Goal: Information Seeking & Learning: Learn about a topic

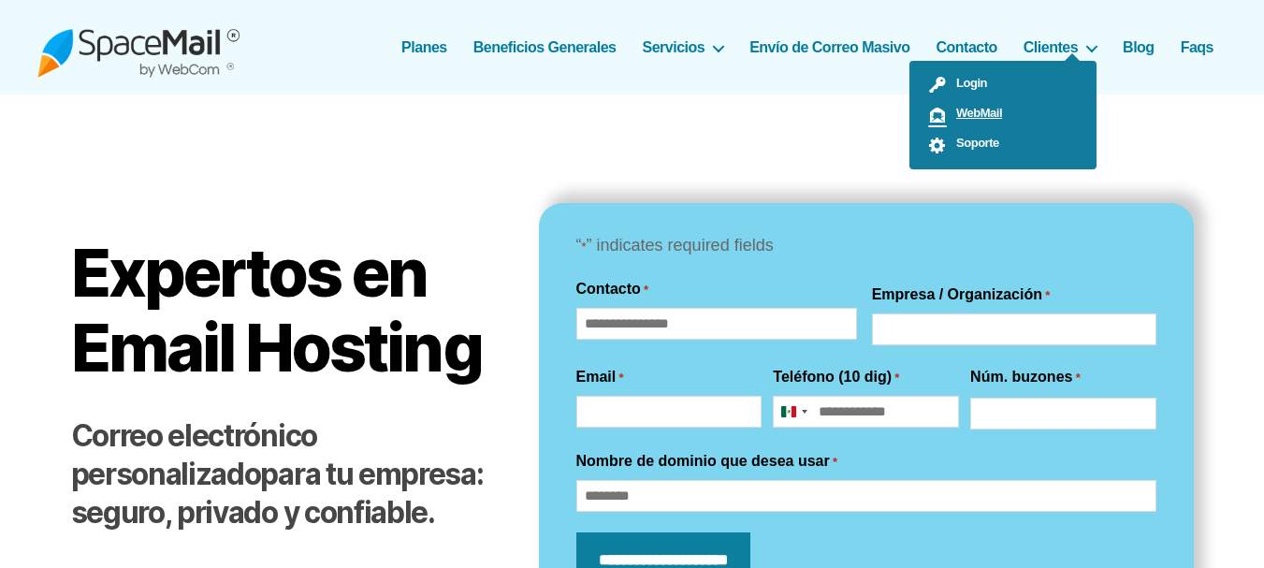
click at [975, 103] on link "WebMail" at bounding box center [1002, 115] width 187 height 30
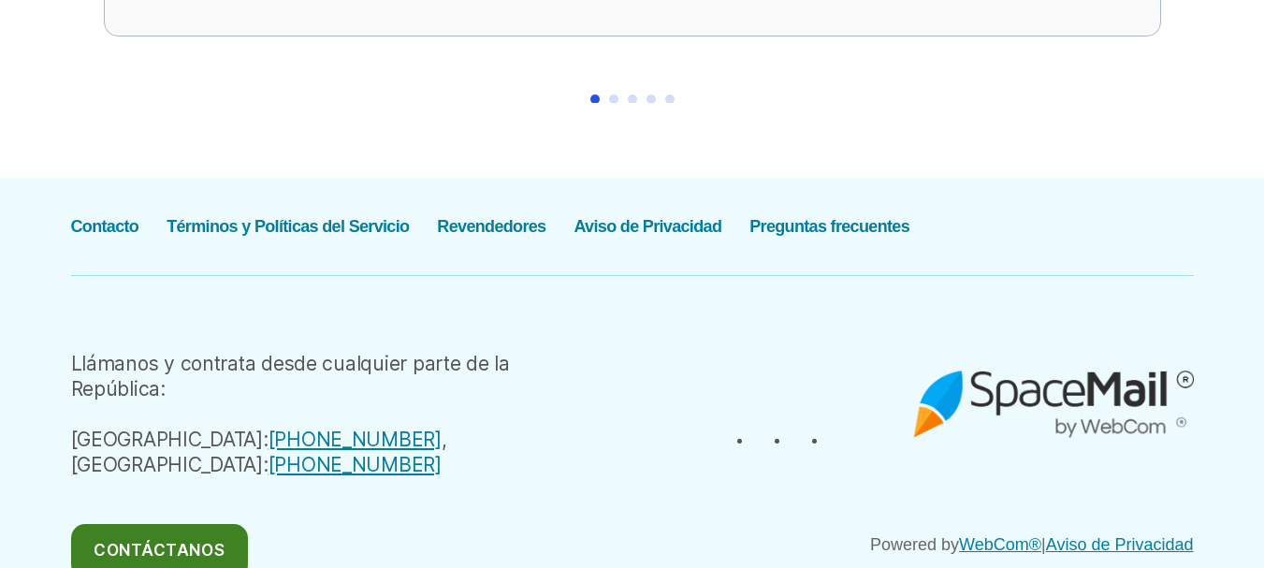
scroll to position [3648, 0]
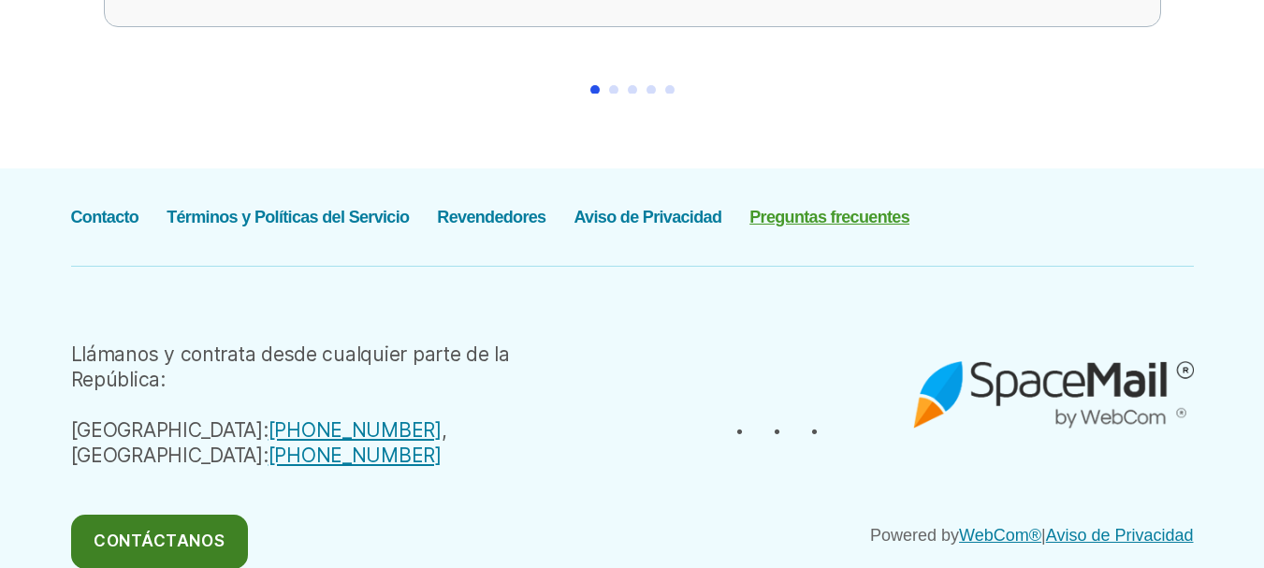
click at [794, 208] on link "Preguntas frecuentes" at bounding box center [829, 217] width 160 height 19
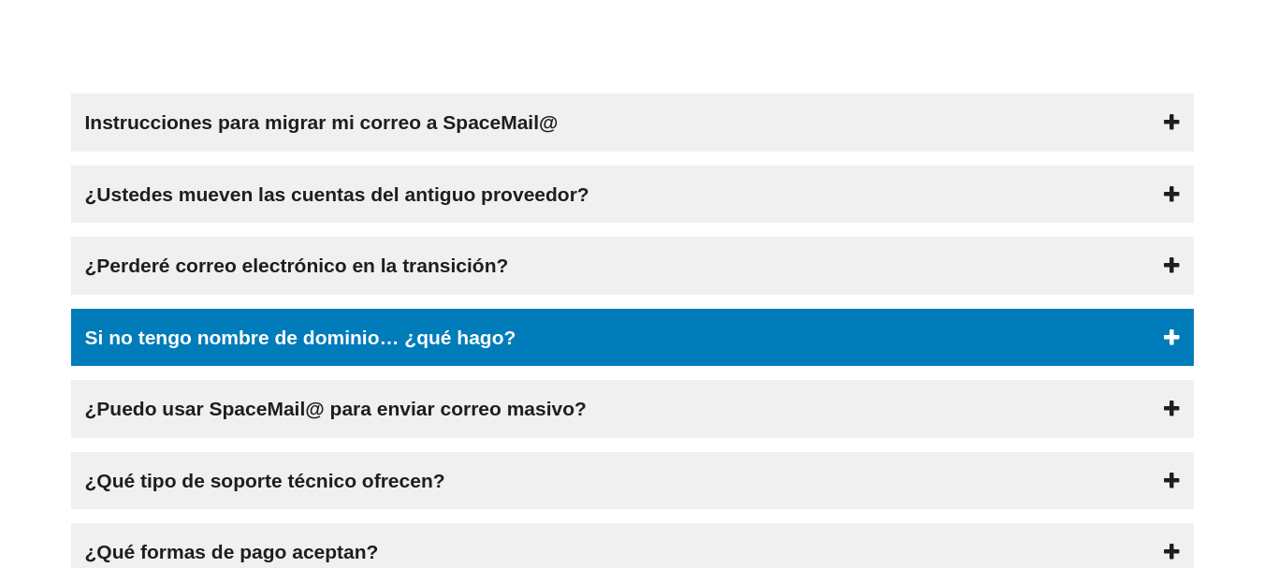
scroll to position [187, 0]
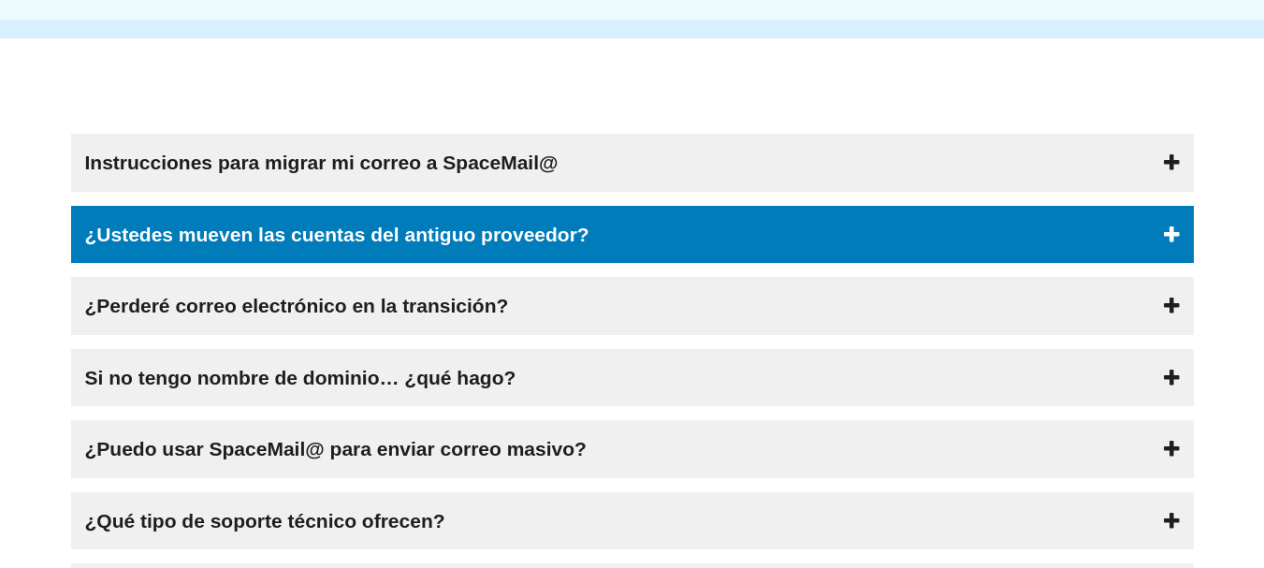
click at [624, 241] on div "¿Ustedes mueven las cuentas del antiguo proveedor?" at bounding box center [632, 235] width 1123 height 58
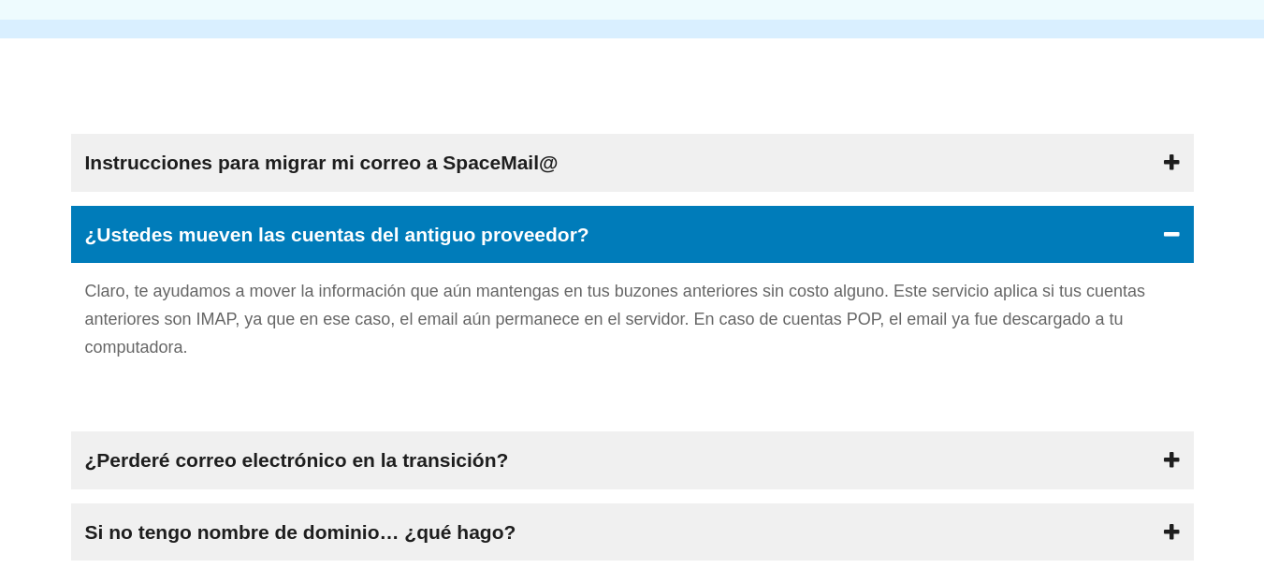
scroll to position [281, 0]
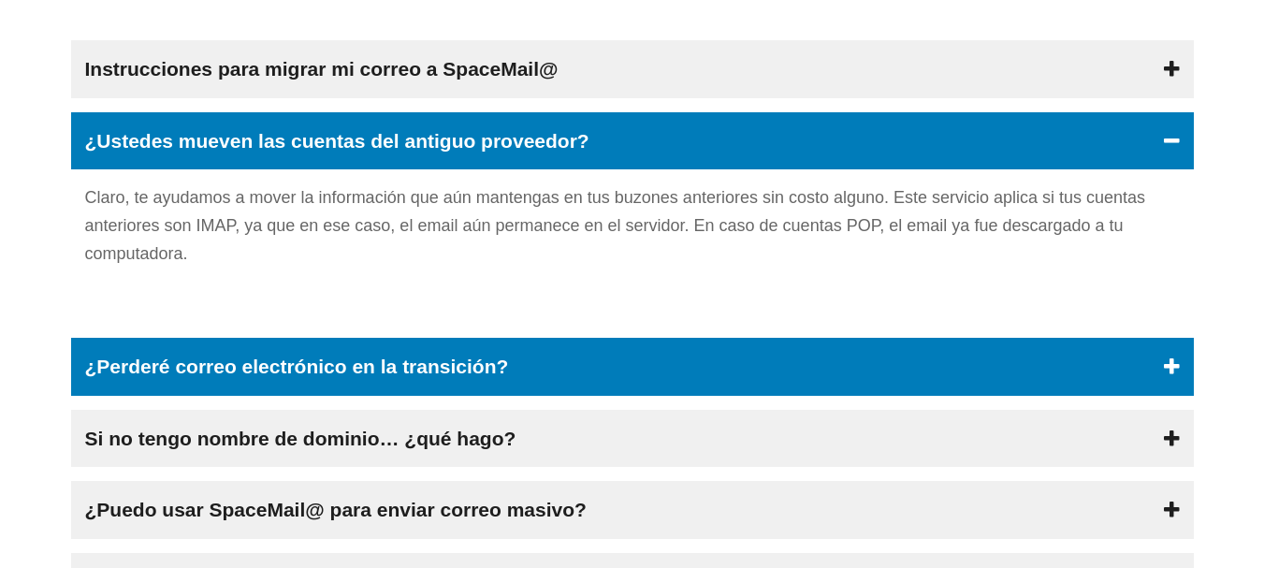
click at [563, 365] on div "¿Perderé correo electrónico en la transición?" at bounding box center [632, 367] width 1123 height 58
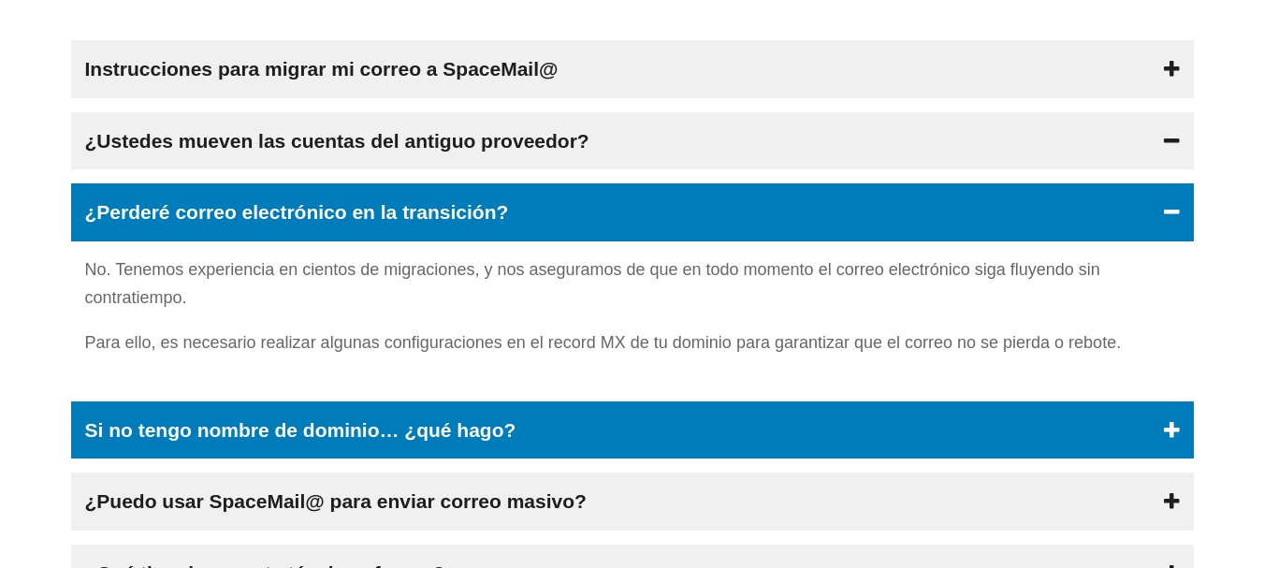
click at [578, 427] on div "Si no tengo nombre de dominio… ¿qué hago?" at bounding box center [632, 430] width 1123 height 58
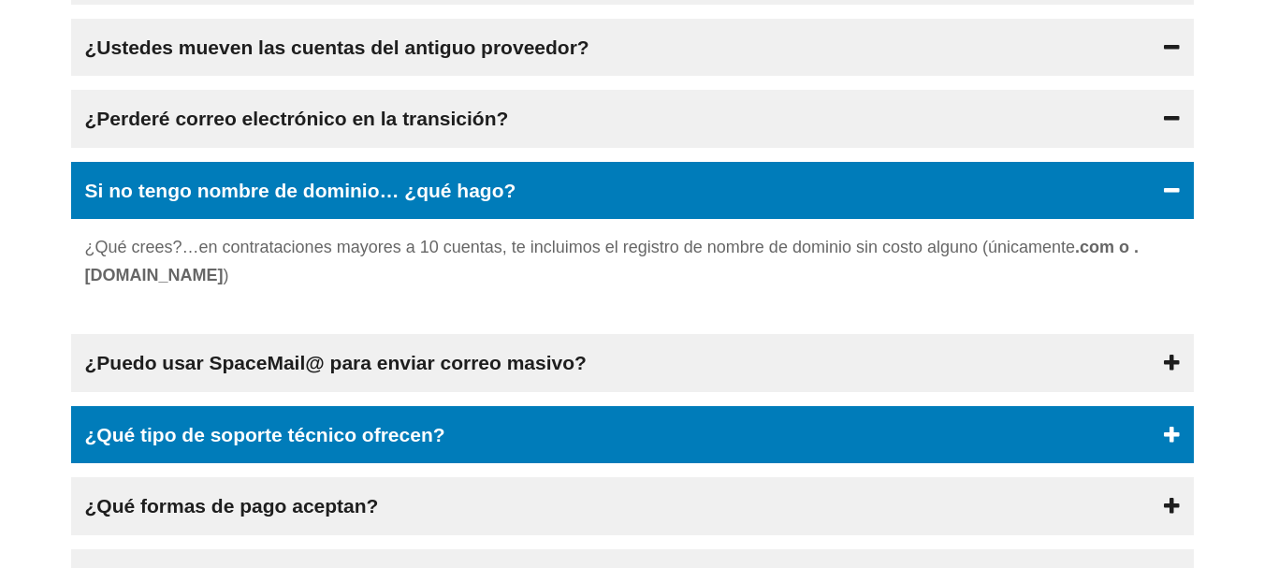
scroll to position [0, 0]
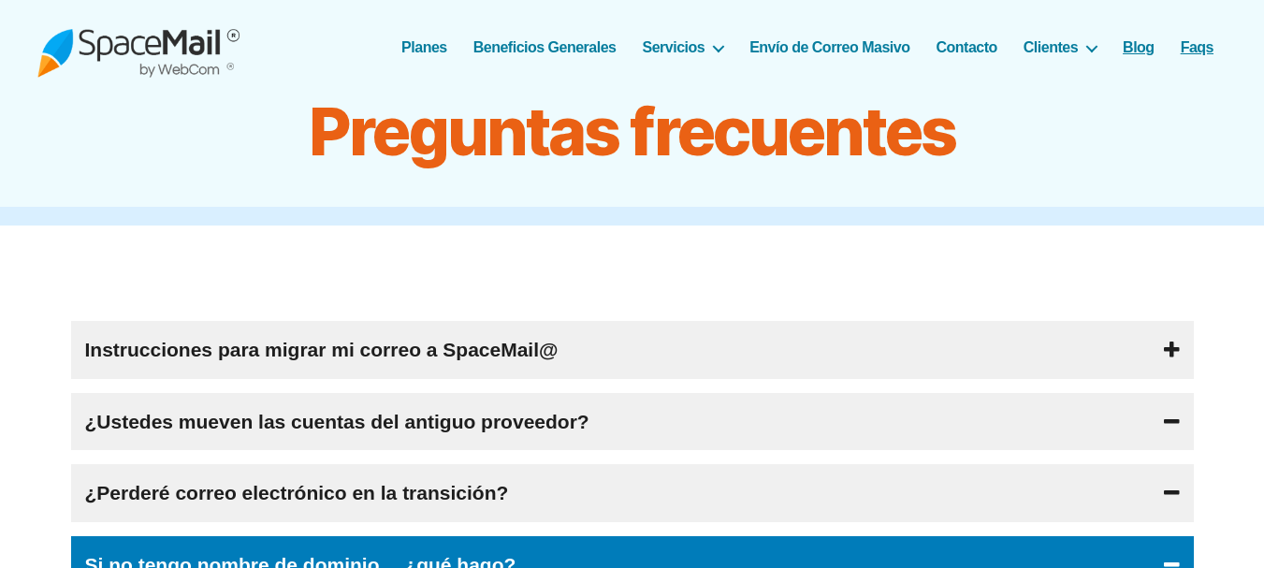
click at [1137, 56] on link "Blog" at bounding box center [1139, 47] width 32 height 18
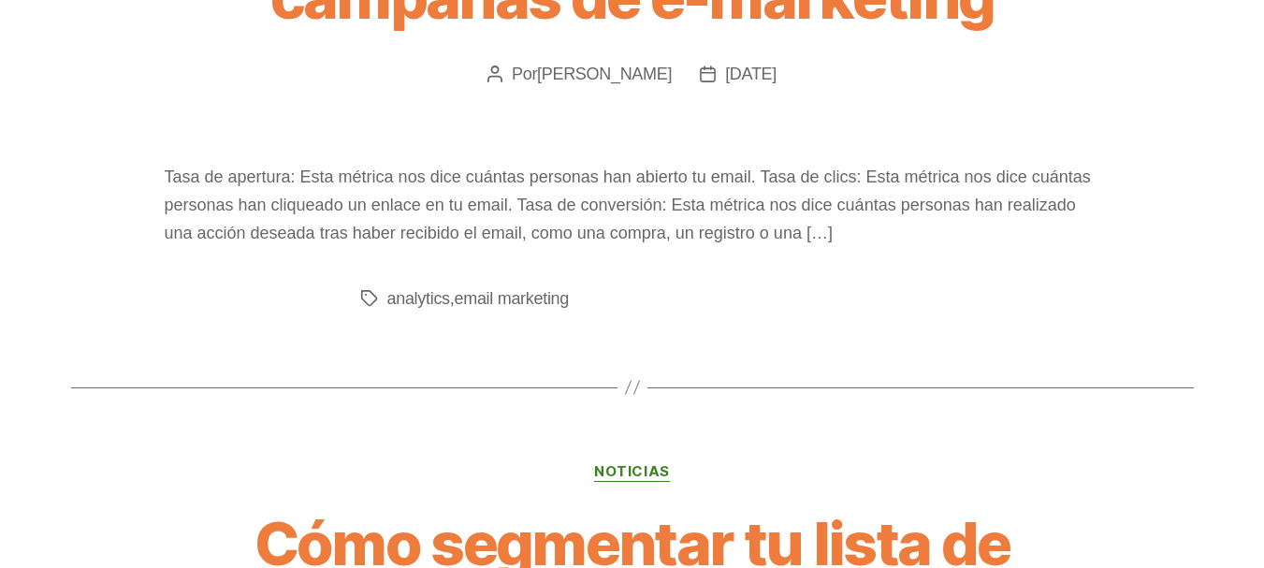
scroll to position [1684, 0]
